Goal: Information Seeking & Learning: Learn about a topic

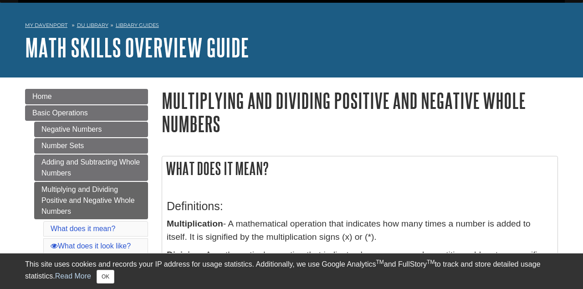
scroll to position [42, 0]
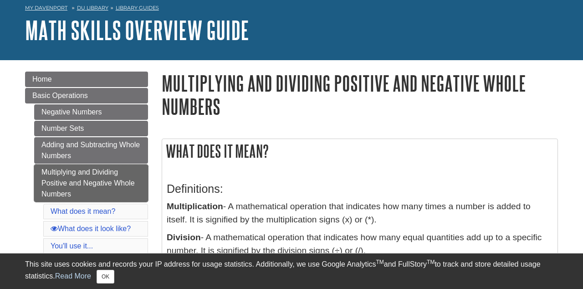
click at [123, 183] on link "Multiplying and Dividing Positive and Negative Whole Numbers" at bounding box center [91, 182] width 114 height 37
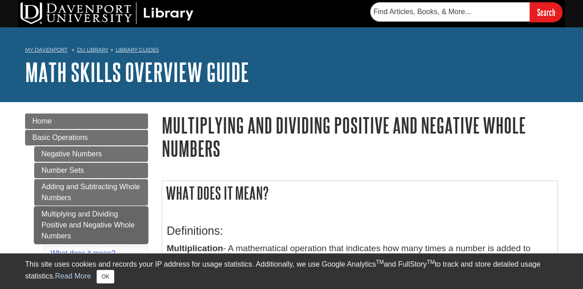
click at [121, 223] on link "Multiplying and Dividing Positive and Negative Whole Numbers" at bounding box center [91, 224] width 114 height 37
click at [127, 221] on link "Multiplying and Dividing Positive and Negative Whole Numbers" at bounding box center [91, 224] width 114 height 37
click at [107, 279] on button "OK" at bounding box center [106, 277] width 18 height 14
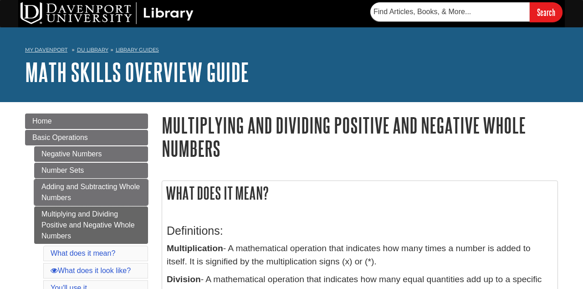
click at [117, 189] on link "Adding and Subtracting Whole Numbers" at bounding box center [91, 192] width 114 height 26
click at [119, 223] on link "Multiplying and Dividing Positive and Negative Whole Numbers" at bounding box center [91, 224] width 114 height 37
click at [118, 221] on link "Multiplying and Dividing Positive and Negative Whole Numbers" at bounding box center [91, 224] width 114 height 37
click at [112, 221] on link "Multiplying and Dividing Positive and Negative Whole Numbers" at bounding box center [91, 224] width 114 height 37
click at [98, 234] on link "Multiplying and Dividing Positive and Negative Whole Numbers" at bounding box center [91, 224] width 114 height 37
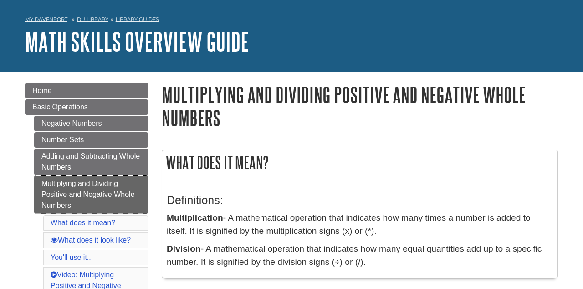
click at [117, 191] on link "Multiplying and Dividing Positive and Negative Whole Numbers" at bounding box center [91, 194] width 114 height 37
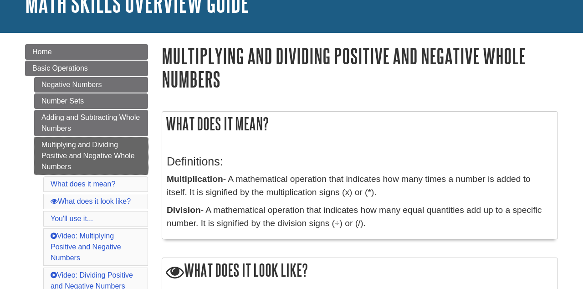
scroll to position [73, 0]
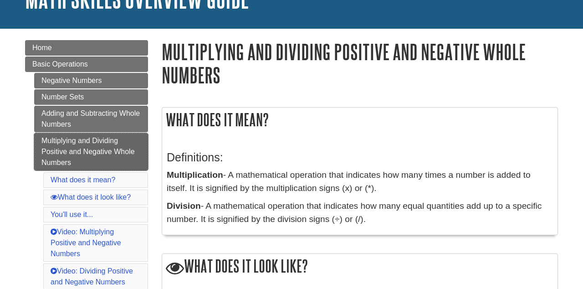
click at [117, 155] on link "Multiplying and Dividing Positive and Negative Whole Numbers" at bounding box center [91, 151] width 114 height 37
click at [107, 154] on link "Multiplying and Dividing Positive and Negative Whole Numbers" at bounding box center [91, 151] width 114 height 37
click at [114, 147] on link "Multiplying and Dividing Positive and Negative Whole Numbers" at bounding box center [91, 151] width 114 height 37
click at [115, 142] on link "Multiplying and Dividing Positive and Negative Whole Numbers" at bounding box center [91, 151] width 114 height 37
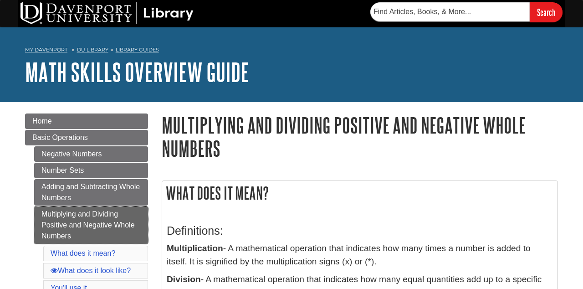
click at [114, 223] on link "Multiplying and Dividing Positive and Negative Whole Numbers" at bounding box center [91, 224] width 114 height 37
click at [110, 220] on link "Multiplying and Dividing Positive and Negative Whole Numbers" at bounding box center [91, 224] width 114 height 37
click at [114, 215] on link "Multiplying and Dividing Positive and Negative Whole Numbers" at bounding box center [91, 224] width 114 height 37
click at [109, 223] on link "Multiplying and Dividing Positive and Negative Whole Numbers" at bounding box center [91, 224] width 114 height 37
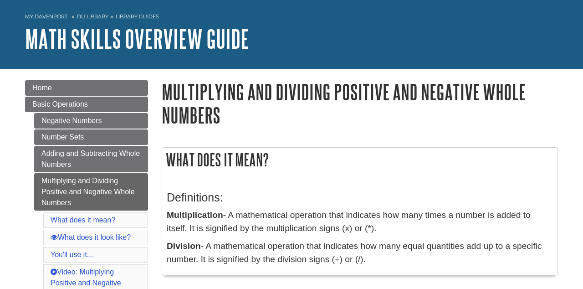
scroll to position [32, 0]
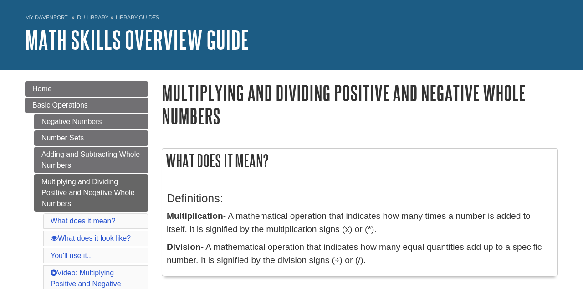
click at [78, 192] on link "Multiplying and Dividing Positive and Negative Whole Numbers" at bounding box center [91, 192] width 114 height 37
click at [141, 248] on li "You'll use it..." at bounding box center [95, 255] width 105 height 15
click at [114, 189] on link "Multiplying and Dividing Positive and Negative Whole Numbers" at bounding box center [91, 192] width 114 height 37
click at [102, 195] on link "Multiplying and Dividing Positive and Negative Whole Numbers" at bounding box center [91, 192] width 114 height 37
click at [114, 183] on link "Multiplying and Dividing Positive and Negative Whole Numbers" at bounding box center [91, 192] width 114 height 37
